Goal: Answer question/provide support

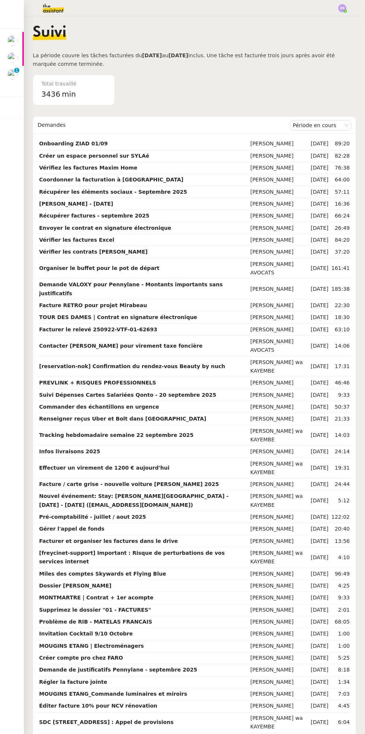
click at [13, 77] on img at bounding box center [12, 74] width 10 height 10
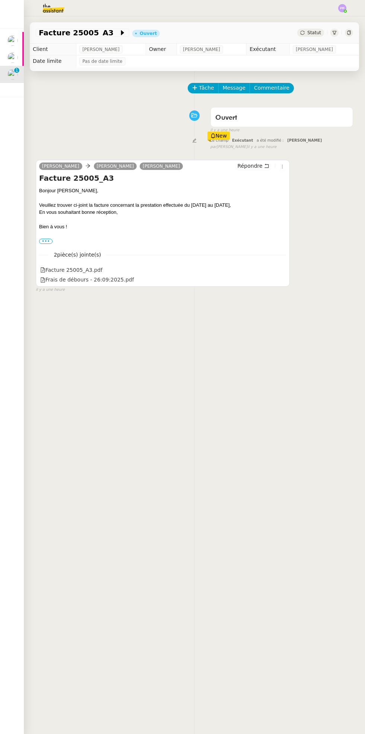
click at [16, 60] on img at bounding box center [12, 57] width 10 height 10
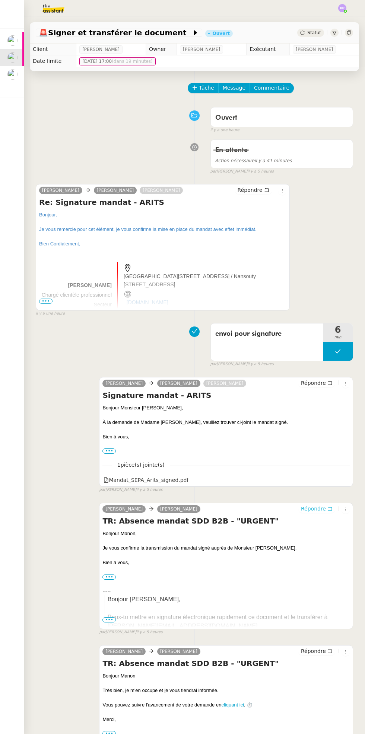
click at [329, 507] on icon at bounding box center [330, 509] width 4 height 4
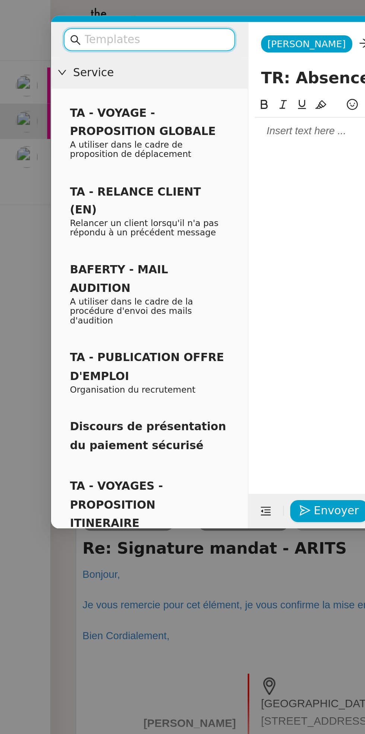
click at [75, 20] on input "text" at bounding box center [73, 19] width 67 height 9
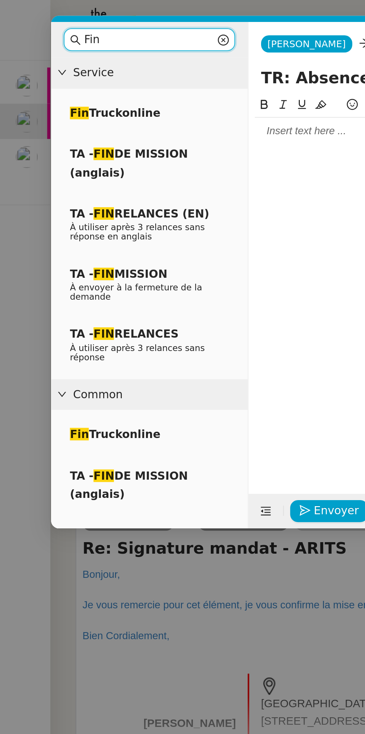
type input "Fin"
click at [80, 135] on span "À envoyer à la fermeture de la demande" at bounding box center [64, 138] width 62 height 9
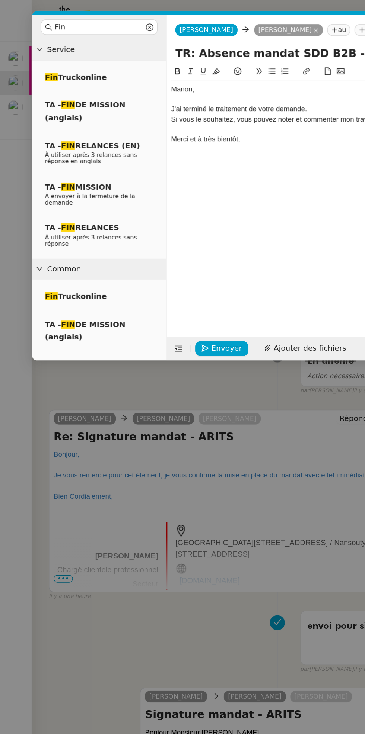
click at [163, 63] on div "﻿Manon﻿," at bounding box center [229, 62] width 217 height 7
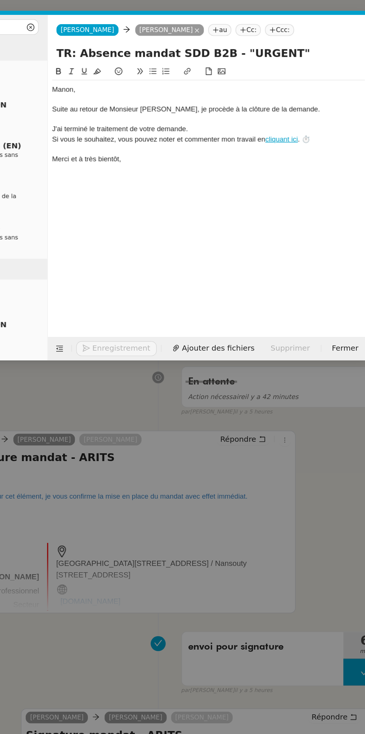
click at [231, 92] on div "J'ai terminé le traitement de votre demande." at bounding box center [229, 89] width 217 height 7
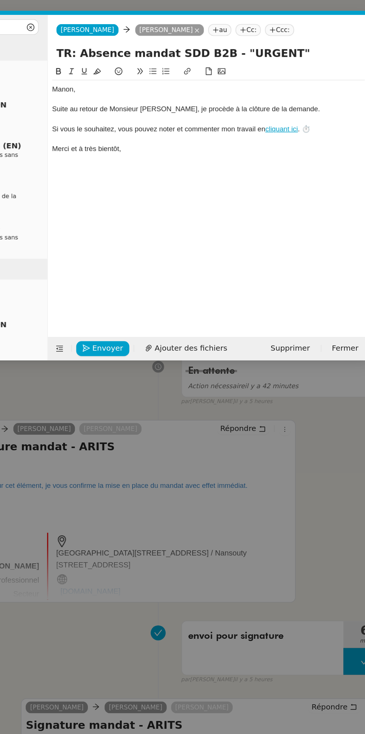
click at [315, 292] on nz-modal-container "Fin Service Fin Truckonline TA - FIN DE MISSION (anglais) TA - FIN RELANCES (EN…" at bounding box center [182, 367] width 365 height 734
